Goal: Task Accomplishment & Management: Use online tool/utility

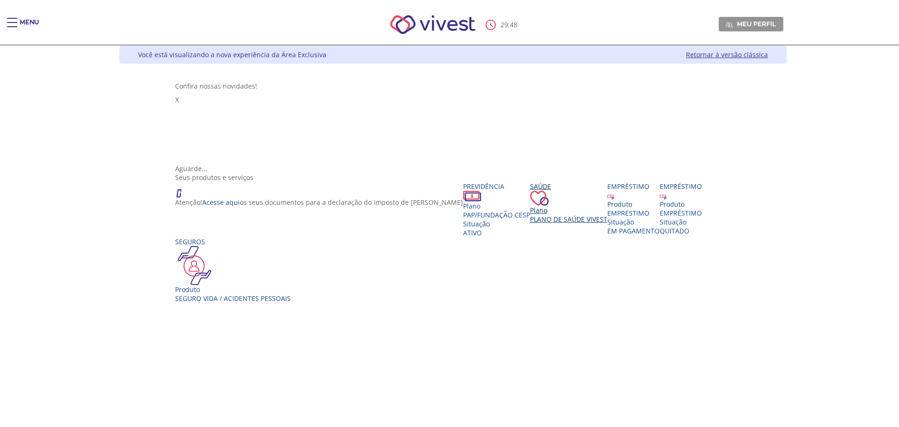
drag, startPoint x: 0, startPoint y: 0, endPoint x: 411, endPoint y: 202, distance: 457.8
click at [530, 215] on span "Plano de Saúde VIVEST" at bounding box center [568, 219] width 77 height 9
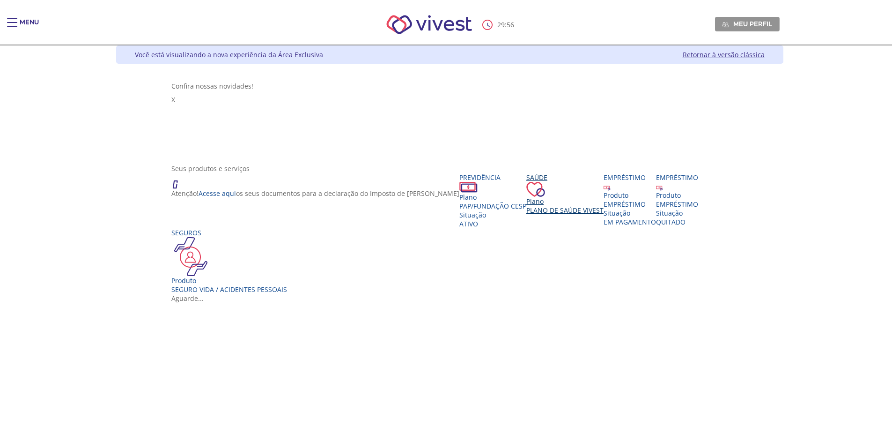
click at [527, 207] on span "Plano de Saúde VIVEST" at bounding box center [565, 210] width 77 height 9
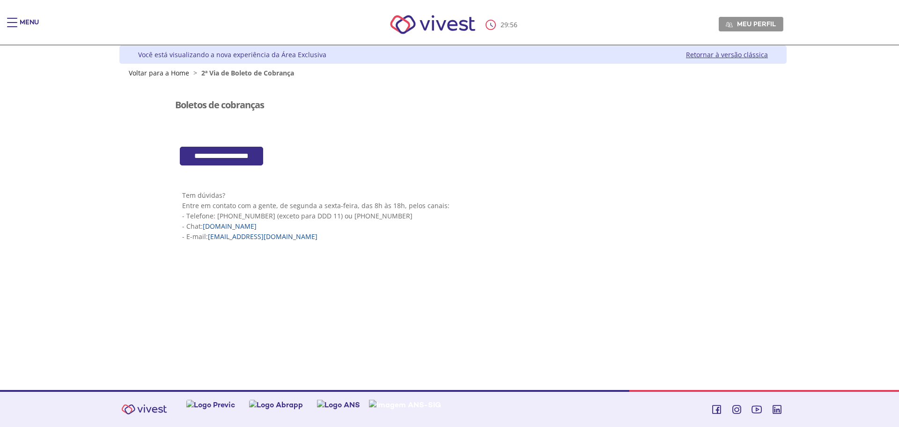
click at [225, 158] on input "**********" at bounding box center [221, 156] width 83 height 19
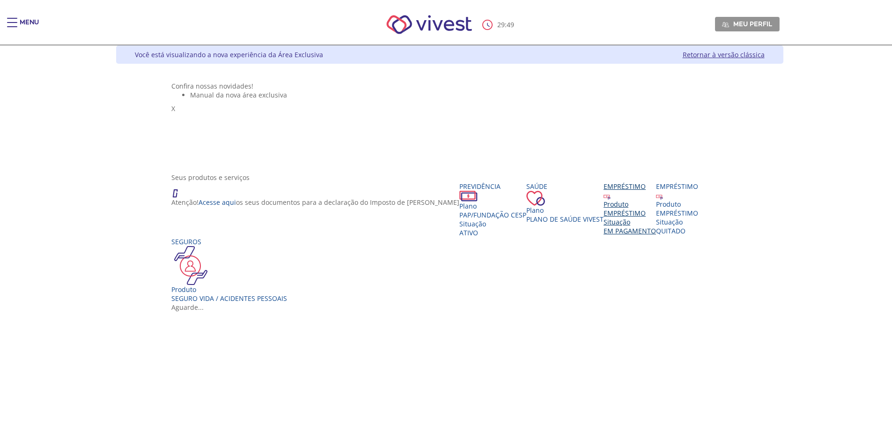
click at [604, 217] on div "EMPRÉSTIMO" at bounding box center [630, 212] width 52 height 9
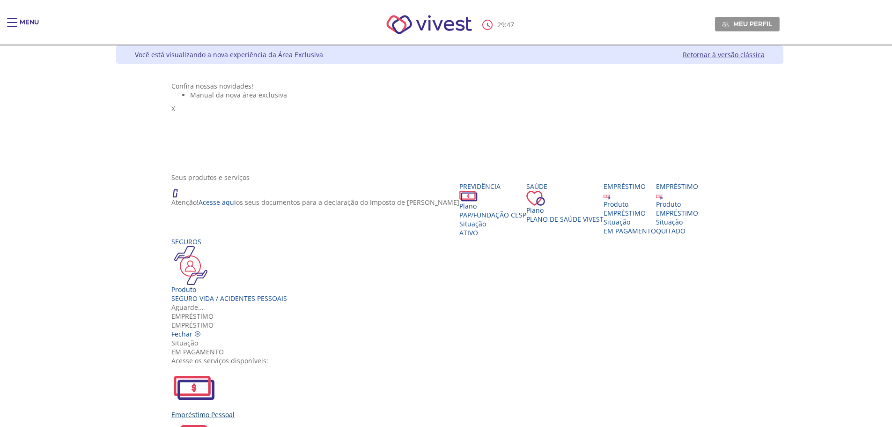
click at [327, 365] on div "Empréstimo Pessoal" at bounding box center [449, 392] width 557 height 54
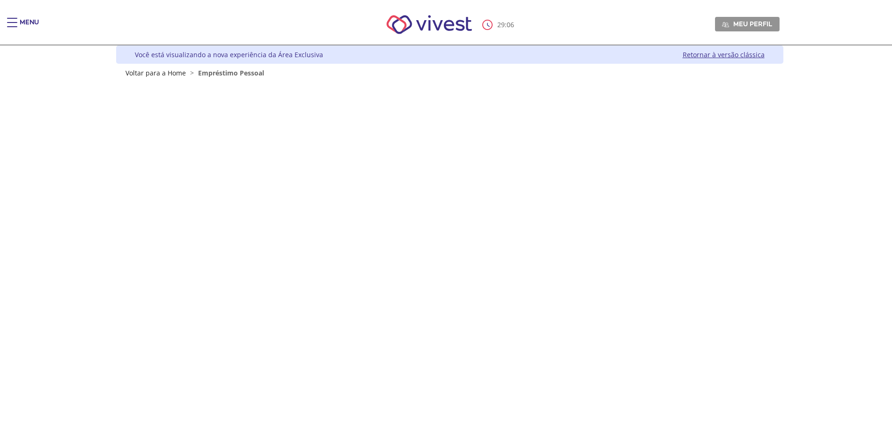
click at [698, 53] on link "Retornar à versão clássica" at bounding box center [724, 54] width 82 height 9
